Goal: Task Accomplishment & Management: Manage account settings

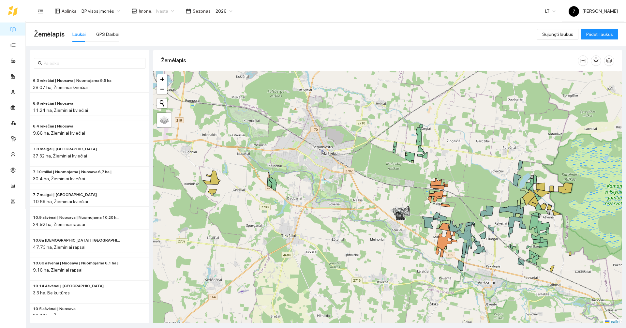
click at [162, 7] on span "Ivasta" at bounding box center [165, 11] width 18 height 10
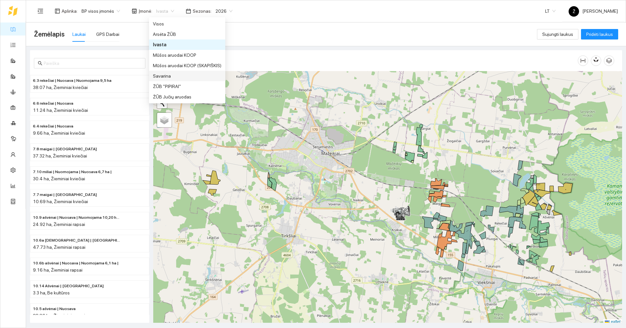
click at [167, 73] on div "Savarina" at bounding box center [187, 75] width 68 height 7
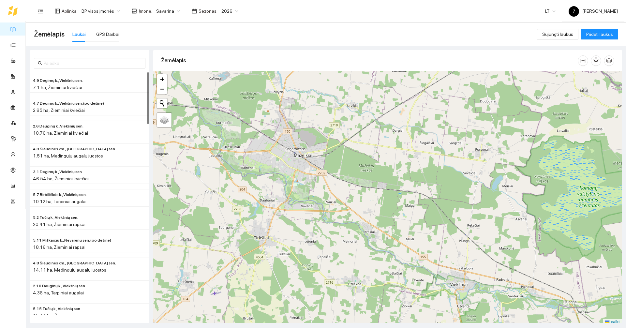
click at [10, 37] on ul "Žemėlapis Užduotys Panaudoti resursai Sandėlis Kultūros Įmonės Inventorius Mete…" at bounding box center [12, 115] width 25 height 188
click at [19, 42] on link "Užduotys" at bounding box center [28, 44] width 19 height 5
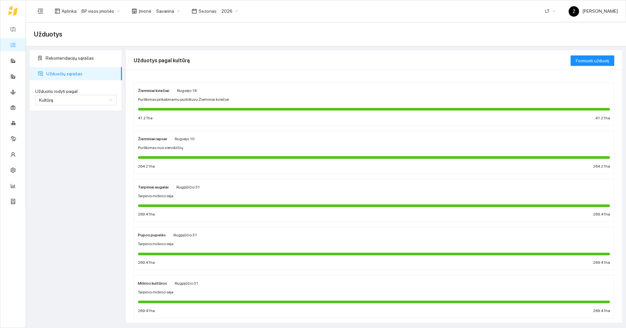
click at [221, 96] on div "Žieminiai kviečiai [PERSON_NAME][DATE] Purškimas prikabinamu purkštuvu Žieminia…" at bounding box center [374, 104] width 472 height 35
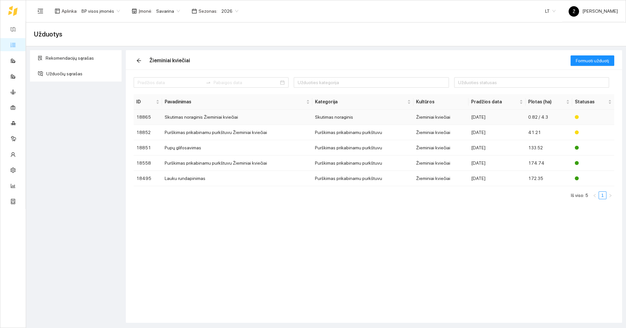
click at [204, 121] on td "Skutimas noraginis Žieminiai kviečiai" at bounding box center [237, 117] width 150 height 15
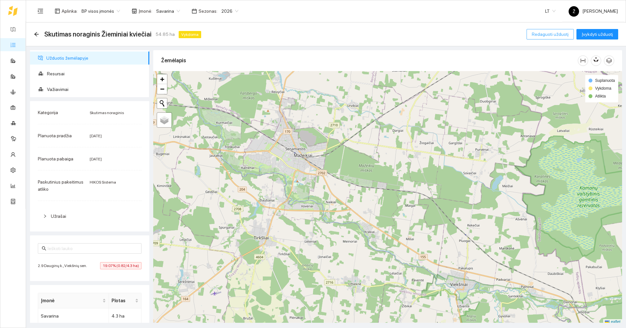
click at [554, 33] on span "Redaguoti užduotį" at bounding box center [550, 34] width 37 height 7
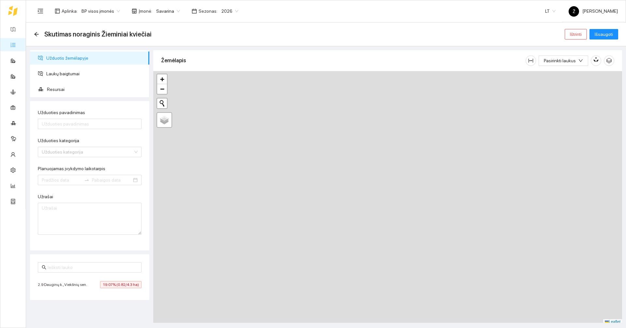
type input "Skutimas noraginis Žieminiai kviečiai"
type textarea "Auto generated task Environment - 217 Category - 1; Created by route - DEE3FF7E…"
type input "[DATE]"
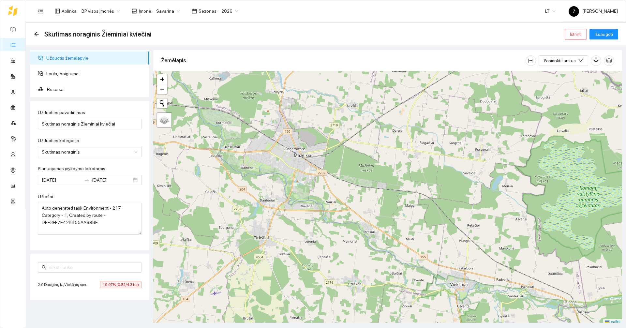
click at [162, 7] on span "Savarina" at bounding box center [168, 11] width 24 height 10
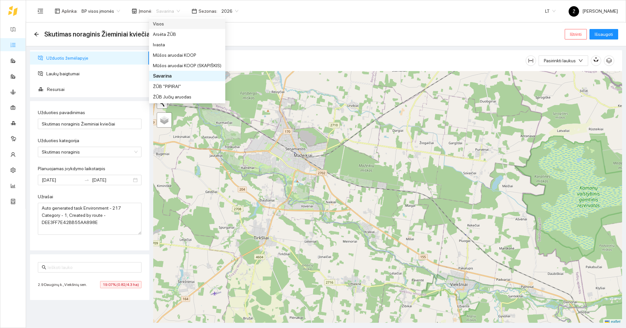
click at [160, 21] on div "Visos" at bounding box center [187, 23] width 68 height 7
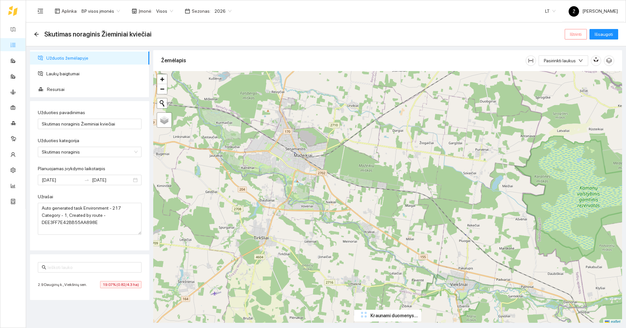
click at [571, 34] on span "Ištrinti" at bounding box center [576, 34] width 12 height 7
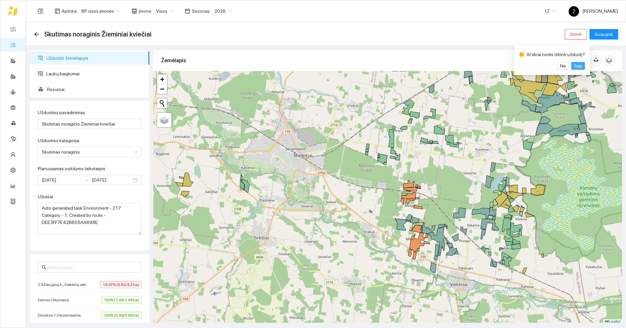
click at [576, 66] on span "Taip" at bounding box center [578, 65] width 8 height 7
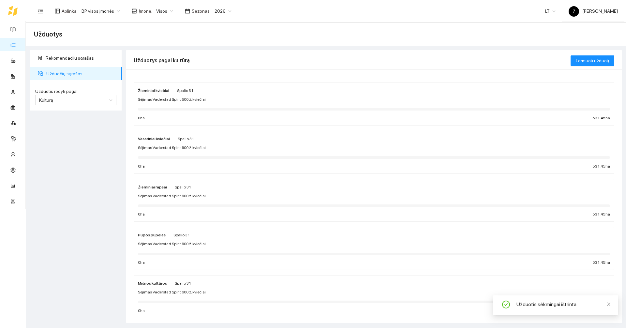
click at [163, 17] on div "Aplinka : BP visos įmonės Įmonė : Visos Sezonas : 2026" at bounding box center [134, 11] width 201 height 13
click at [163, 15] on span "Visos" at bounding box center [164, 11] width 17 height 10
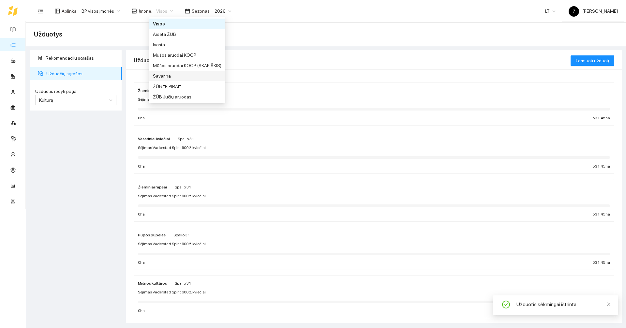
click at [168, 76] on div "Savarina" at bounding box center [187, 75] width 68 height 7
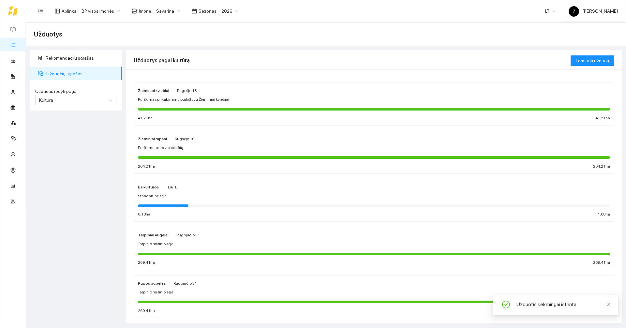
click at [180, 96] on div "Žieminiai kviečiai [PERSON_NAME][DATE] Purškimas prikabinamu purkštuvu Žieminia…" at bounding box center [374, 104] width 472 height 35
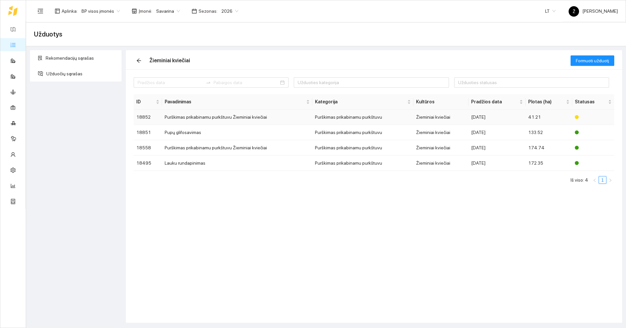
click at [214, 118] on td "Purškimas prikabinamu purkštuvu Žieminiai kviečiai" at bounding box center [237, 117] width 150 height 15
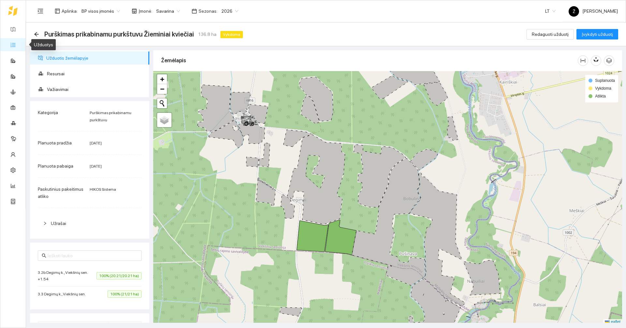
click at [19, 42] on link "Užduotys" at bounding box center [28, 44] width 19 height 5
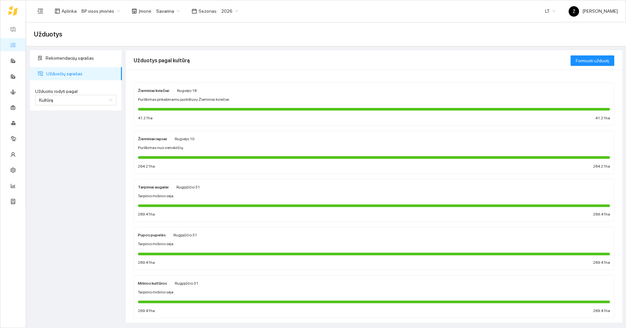
click at [218, 103] on div "Žieminiai kviečiai [PERSON_NAME][DATE] Purškimas prikabinamu purkštuvu Žieminia…" at bounding box center [374, 104] width 472 height 35
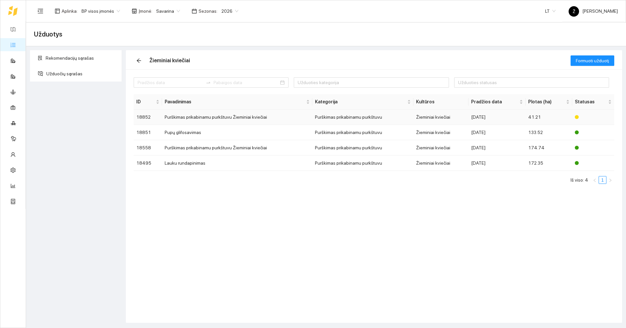
click at [260, 118] on td "Purškimas prikabinamu purkštuvu Žieminiai kviečiai" at bounding box center [237, 117] width 150 height 15
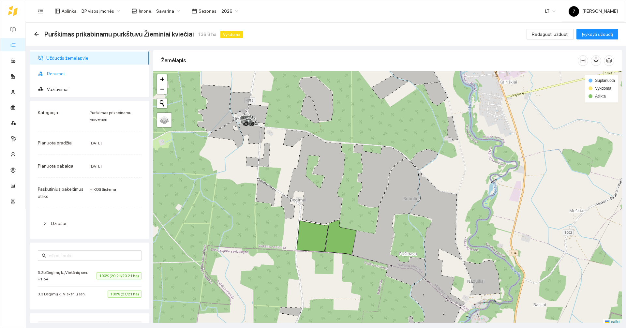
click at [80, 74] on span "Resursai" at bounding box center [95, 73] width 97 height 13
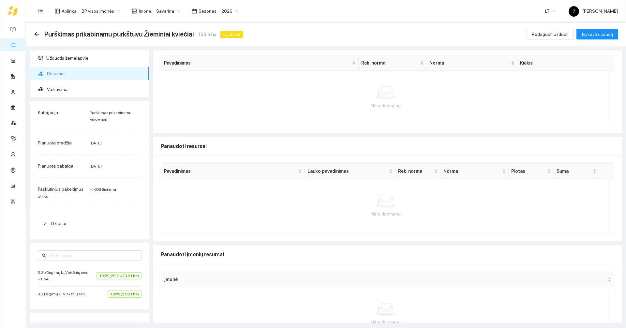
scroll to position [48, 0]
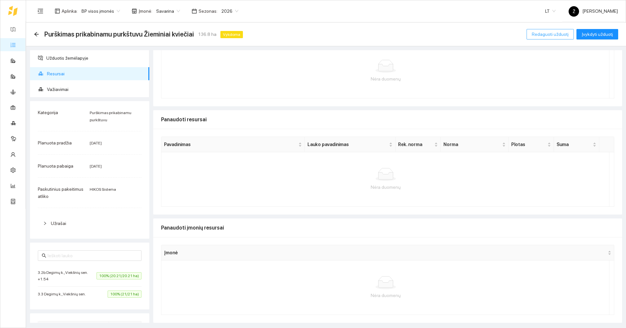
click at [546, 39] on button "Redaguoti užduotį" at bounding box center [549, 34] width 47 height 10
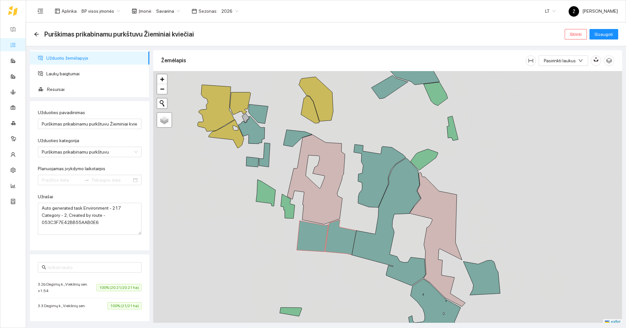
type input "[DATE]"
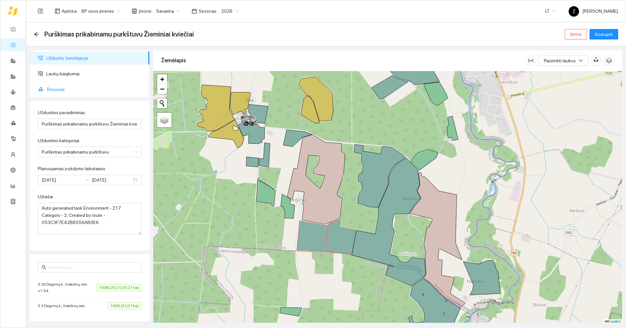
click at [65, 87] on span "Resursai" at bounding box center [95, 89] width 97 height 13
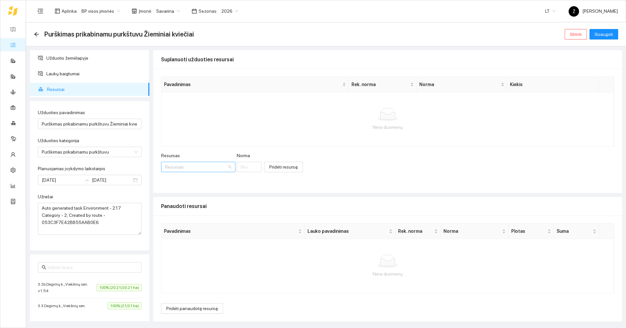
click at [188, 165] on input "Resursas" at bounding box center [196, 167] width 62 height 10
type input "roundup power"
click at [188, 177] on div "Herbicidai / Roundup Power Max" at bounding box center [196, 179] width 63 height 7
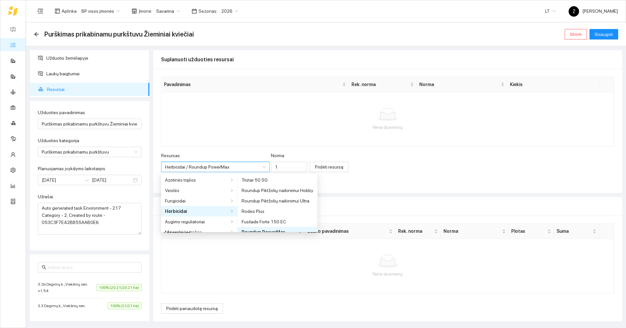
scroll to position [5, 0]
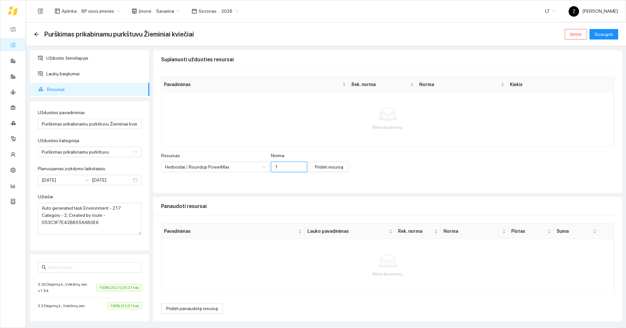
drag, startPoint x: 277, startPoint y: 167, endPoint x: 268, endPoint y: 166, distance: 9.5
click at [271, 166] on input "1" at bounding box center [289, 167] width 36 height 10
drag, startPoint x: 281, startPoint y: 165, endPoint x: 260, endPoint y: 168, distance: 20.7
click at [260, 168] on div "Resursas Herbicidai / Roundup PowerMax Norma 1" at bounding box center [234, 166] width 146 height 28
type input "2"
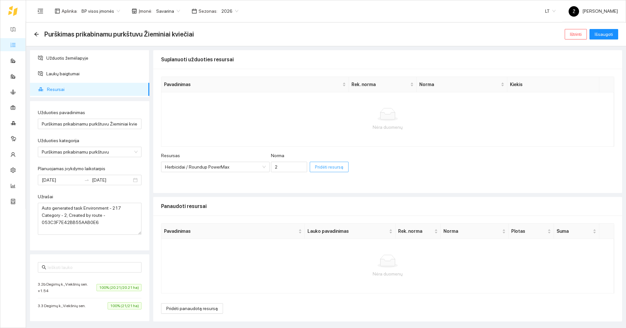
click at [318, 169] on span "Pridėti resursą" at bounding box center [329, 166] width 28 height 7
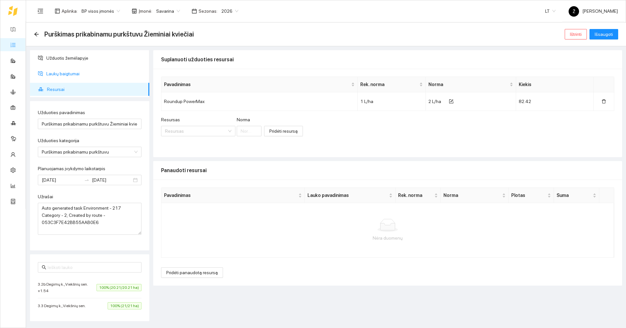
click at [72, 72] on span "Laukų baigtumai" at bounding box center [95, 73] width 98 height 13
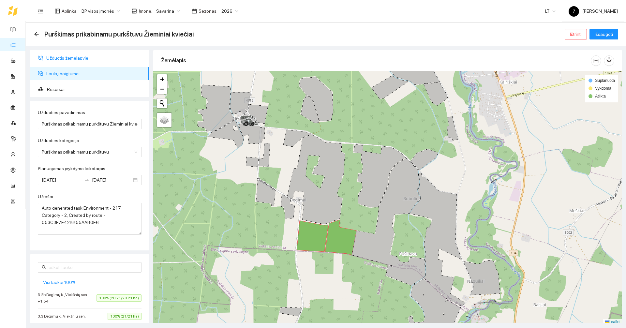
click at [70, 60] on span "Užduotis žemėlapyje" at bounding box center [95, 57] width 98 height 13
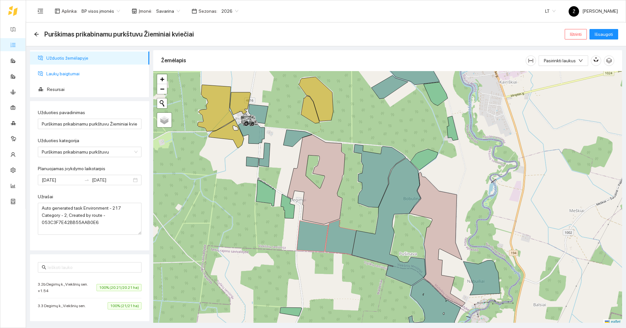
click at [69, 72] on span "Laukų baigtumai" at bounding box center [95, 73] width 98 height 13
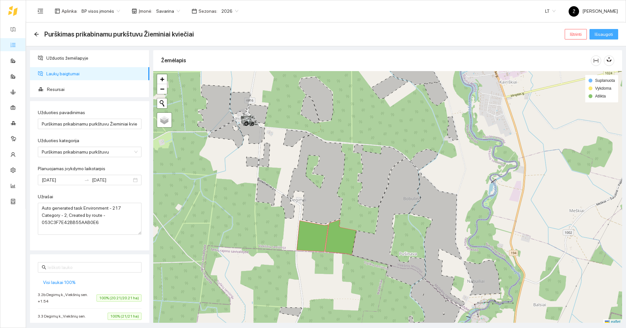
click at [604, 32] on span "Išsaugoti" at bounding box center [603, 34] width 18 height 7
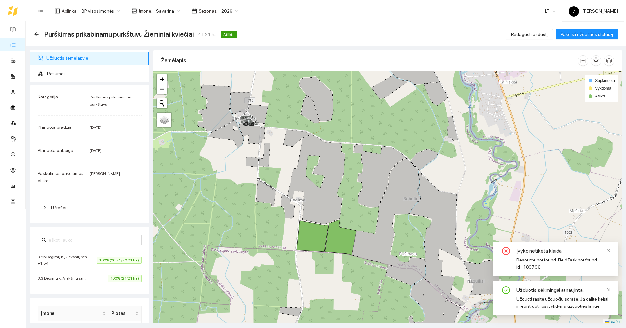
click at [19, 42] on link "Užduotys" at bounding box center [28, 44] width 19 height 5
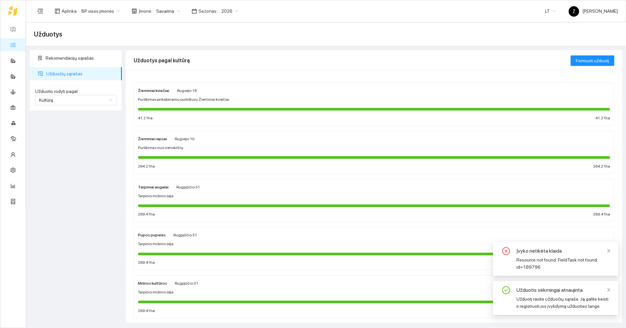
click at [175, 18] on div "Aplinka : BP visos įmonės Įmonė : Savarina Sezonas : 2026 LT Ž [PERSON_NAME]" at bounding box center [326, 10] width 584 height 21
click at [173, 13] on span "Savarina" at bounding box center [168, 11] width 24 height 10
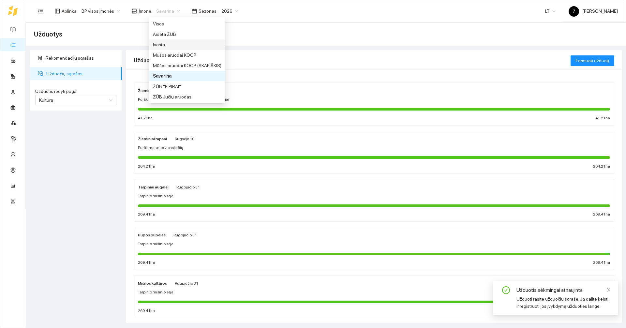
click at [169, 42] on div "Ivasta" at bounding box center [187, 44] width 68 height 7
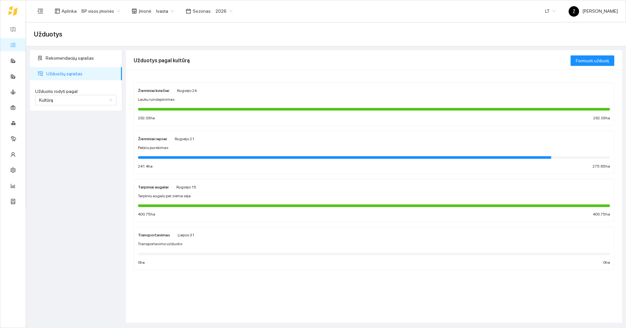
click at [178, 89] on span "Rugsėjo 24" at bounding box center [187, 90] width 20 height 5
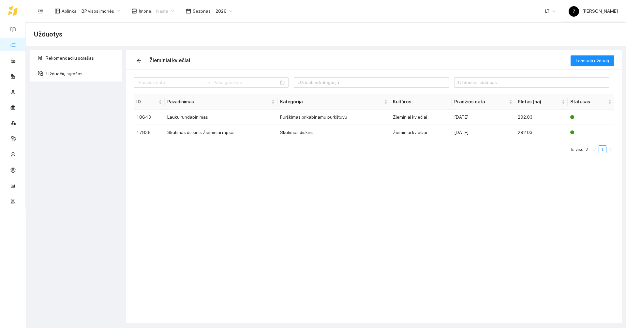
click at [164, 15] on div "Ivasta" at bounding box center [165, 11] width 26 height 10
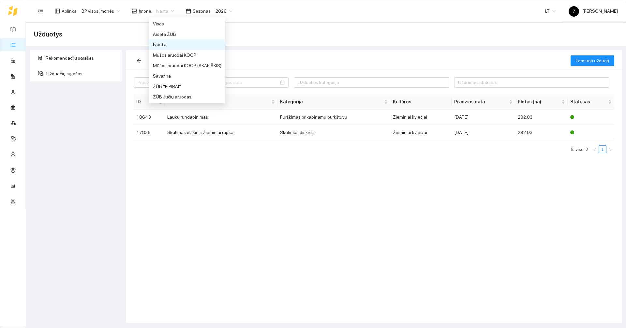
click at [113, 36] on div "Užduotys" at bounding box center [326, 34] width 584 height 13
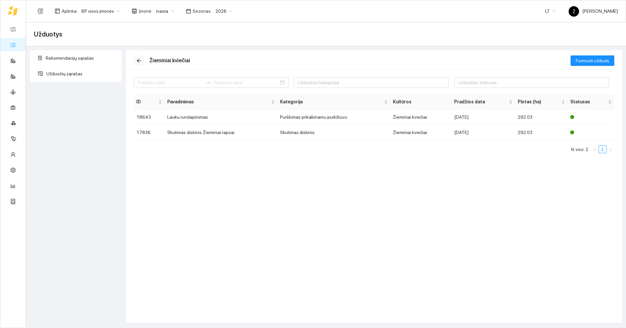
click at [139, 59] on icon "arrow-left" at bounding box center [138, 60] width 5 height 5
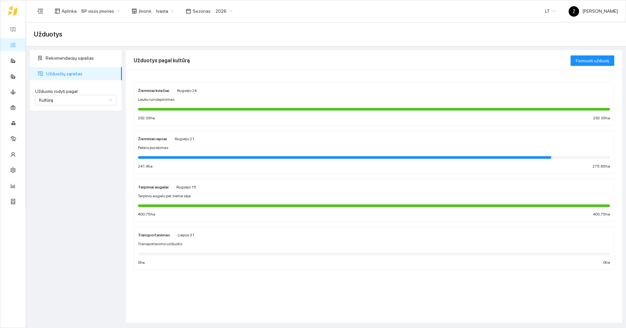
click at [225, 153] on div "Žieminiai rapsai [PERSON_NAME][DATE] Pabiru purskimas 241.4 ha 275.65 ha" at bounding box center [374, 152] width 472 height 35
